Goal: Task Accomplishment & Management: Complete application form

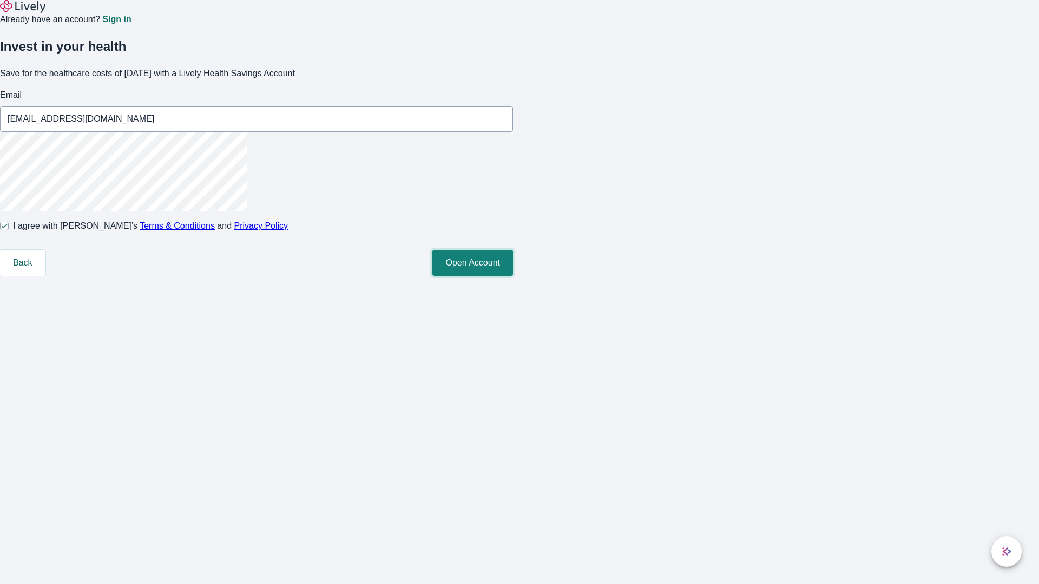
click at [513, 276] on button "Open Account" at bounding box center [472, 263] width 81 height 26
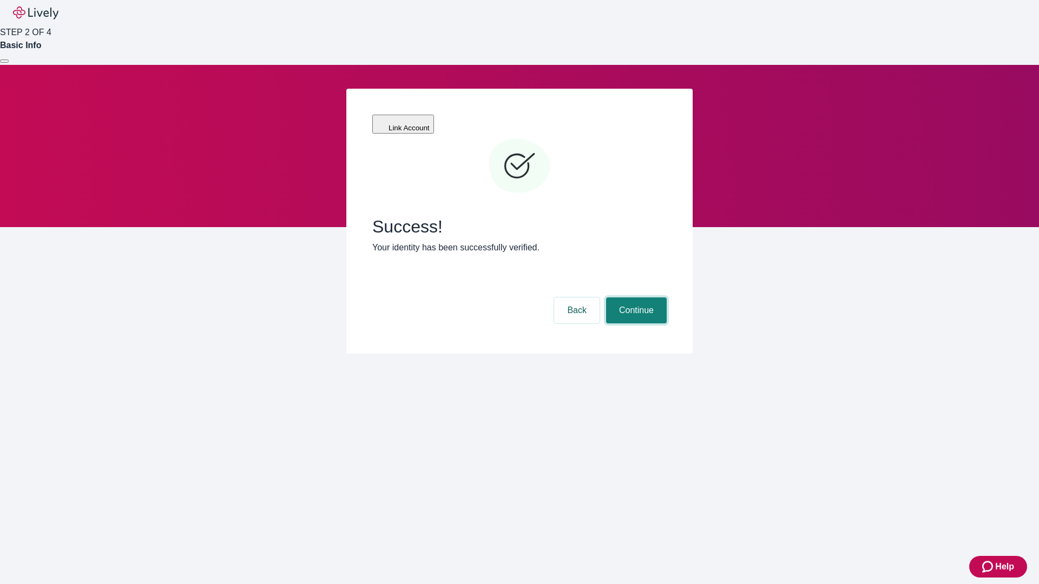
click at [635, 298] on button "Continue" at bounding box center [636, 311] width 61 height 26
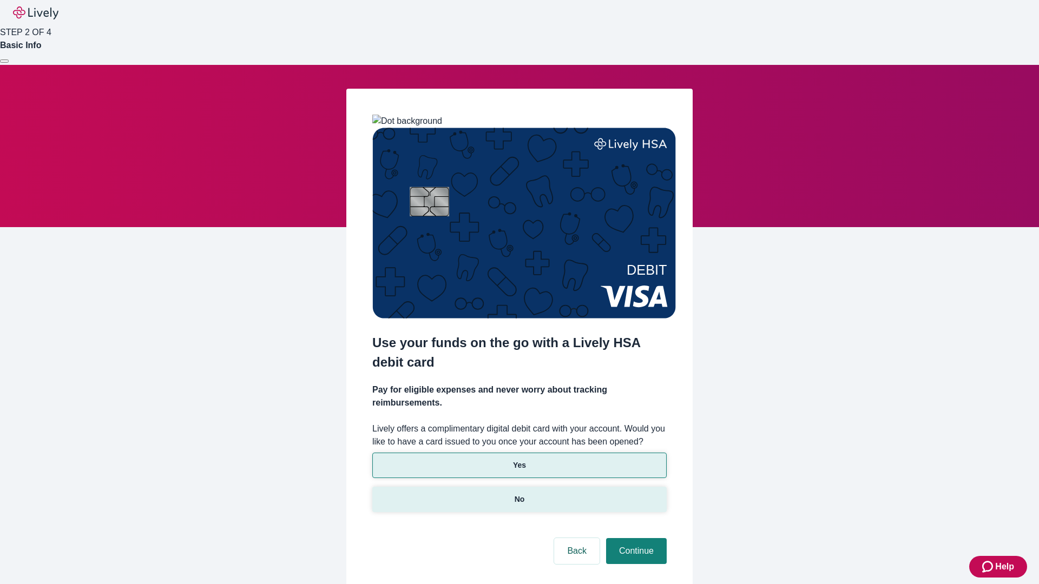
click at [519, 494] on p "No" at bounding box center [520, 499] width 10 height 11
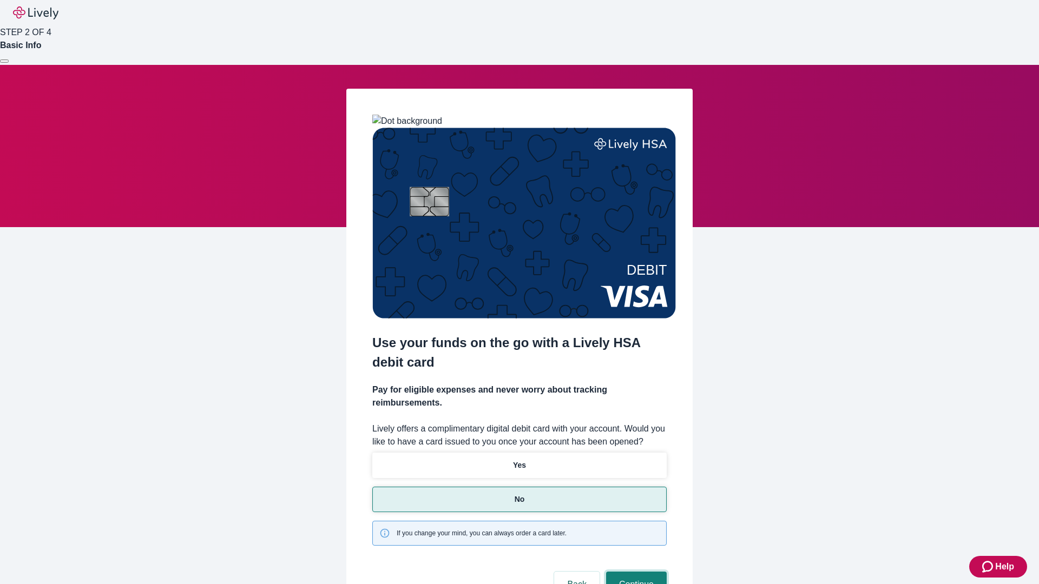
click at [635, 572] on button "Continue" at bounding box center [636, 585] width 61 height 26
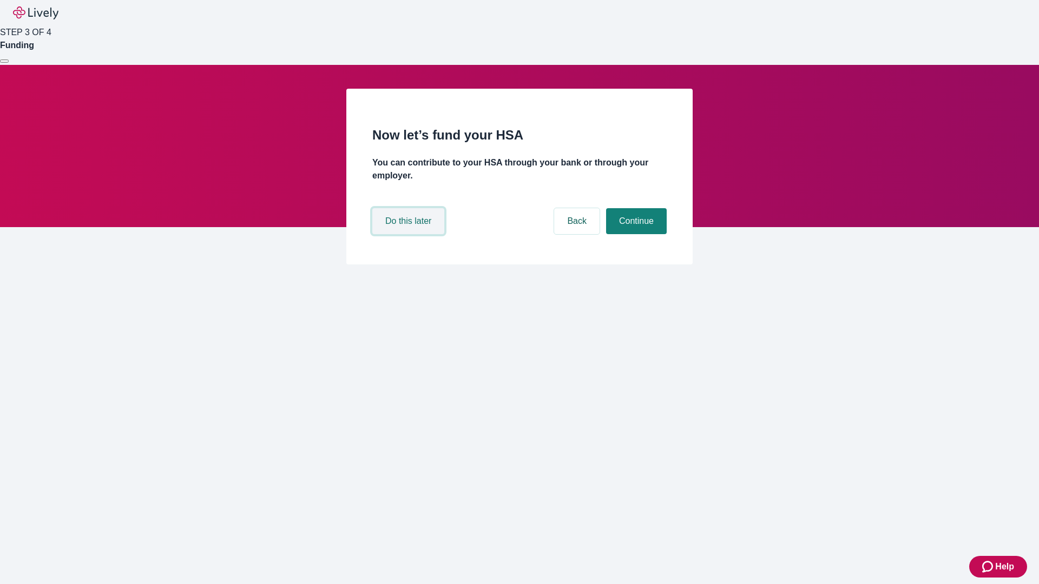
click at [410, 234] on button "Do this later" at bounding box center [408, 221] width 72 height 26
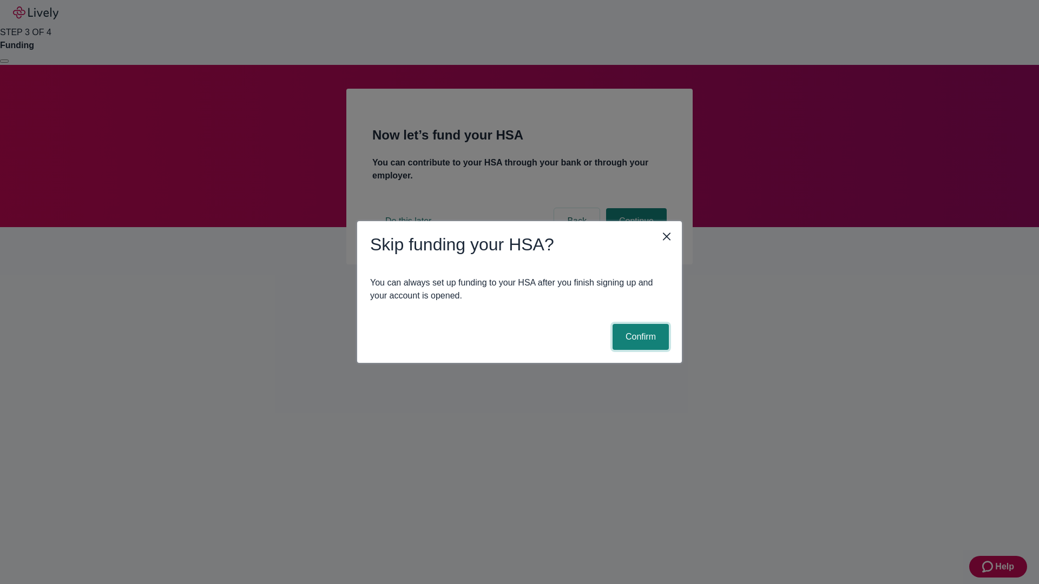
click at [639, 337] on button "Confirm" at bounding box center [640, 337] width 56 height 26
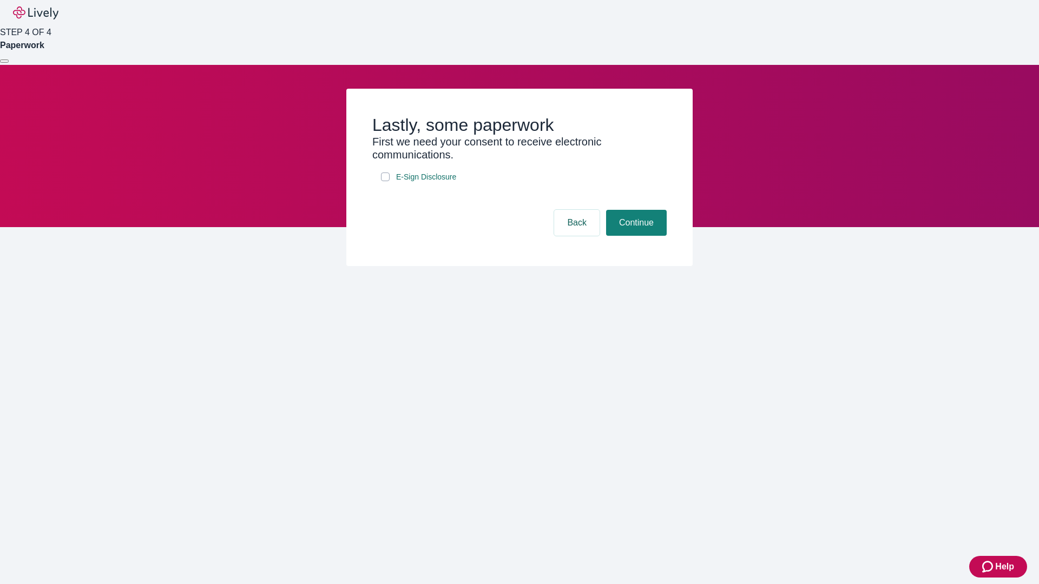
click at [385, 181] on input "E-Sign Disclosure" at bounding box center [385, 177] width 9 height 9
checkbox input "true"
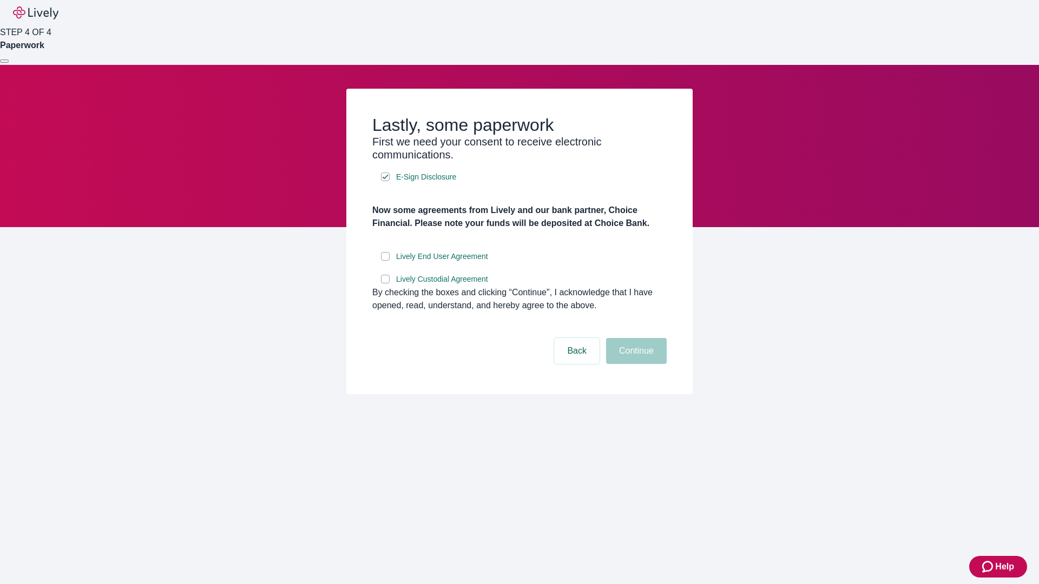
click at [385, 261] on input "Lively End User Agreement" at bounding box center [385, 256] width 9 height 9
checkbox input "true"
click at [385, 283] on input "Lively Custodial Agreement" at bounding box center [385, 279] width 9 height 9
checkbox input "true"
click at [635, 364] on button "Continue" at bounding box center [636, 351] width 61 height 26
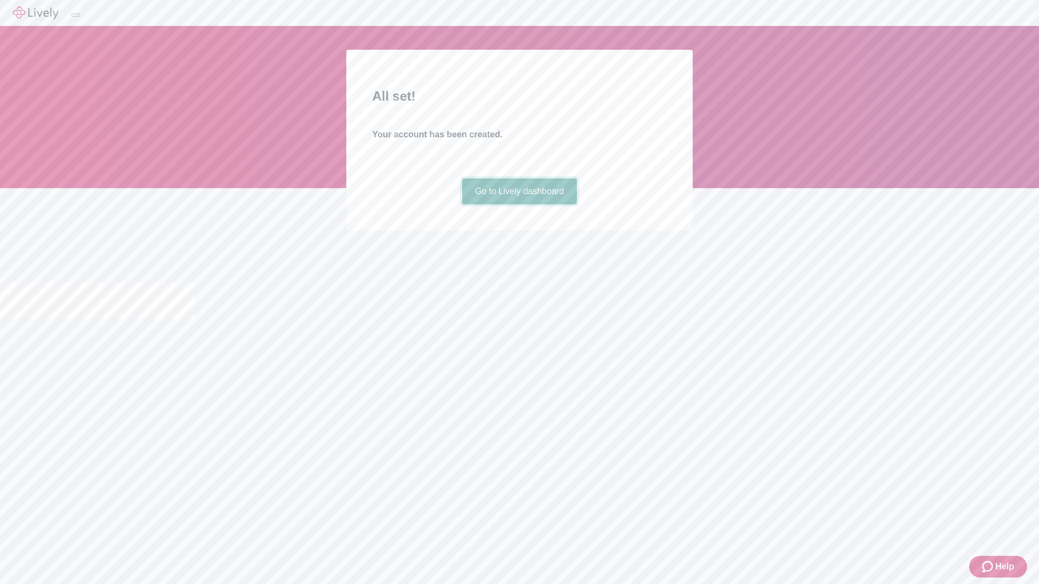
click at [519, 205] on link "Go to Lively dashboard" at bounding box center [519, 192] width 115 height 26
